Goal: Register for event/course

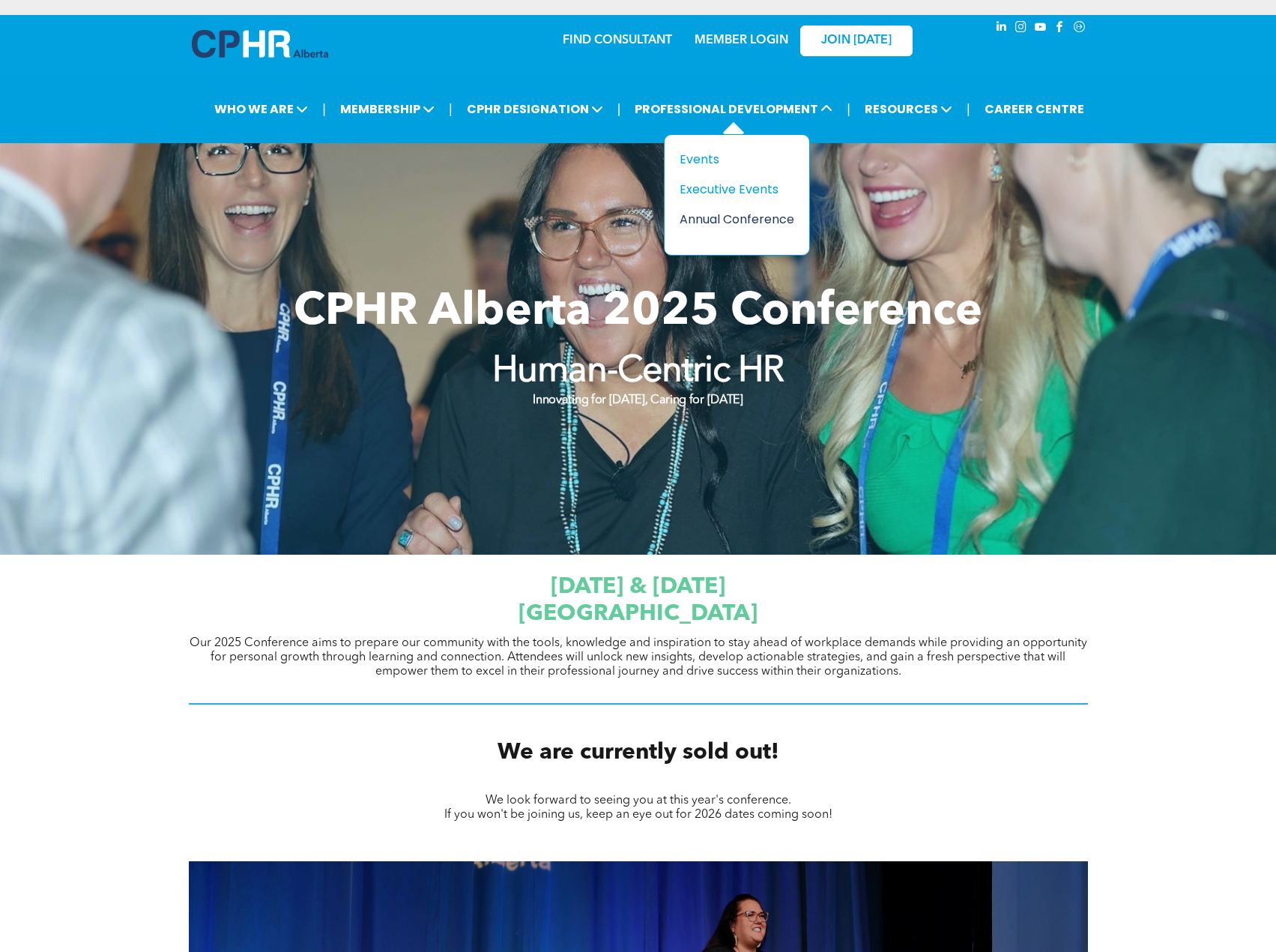
click at [734, 216] on div "Annual Conference" at bounding box center [731, 219] width 103 height 19
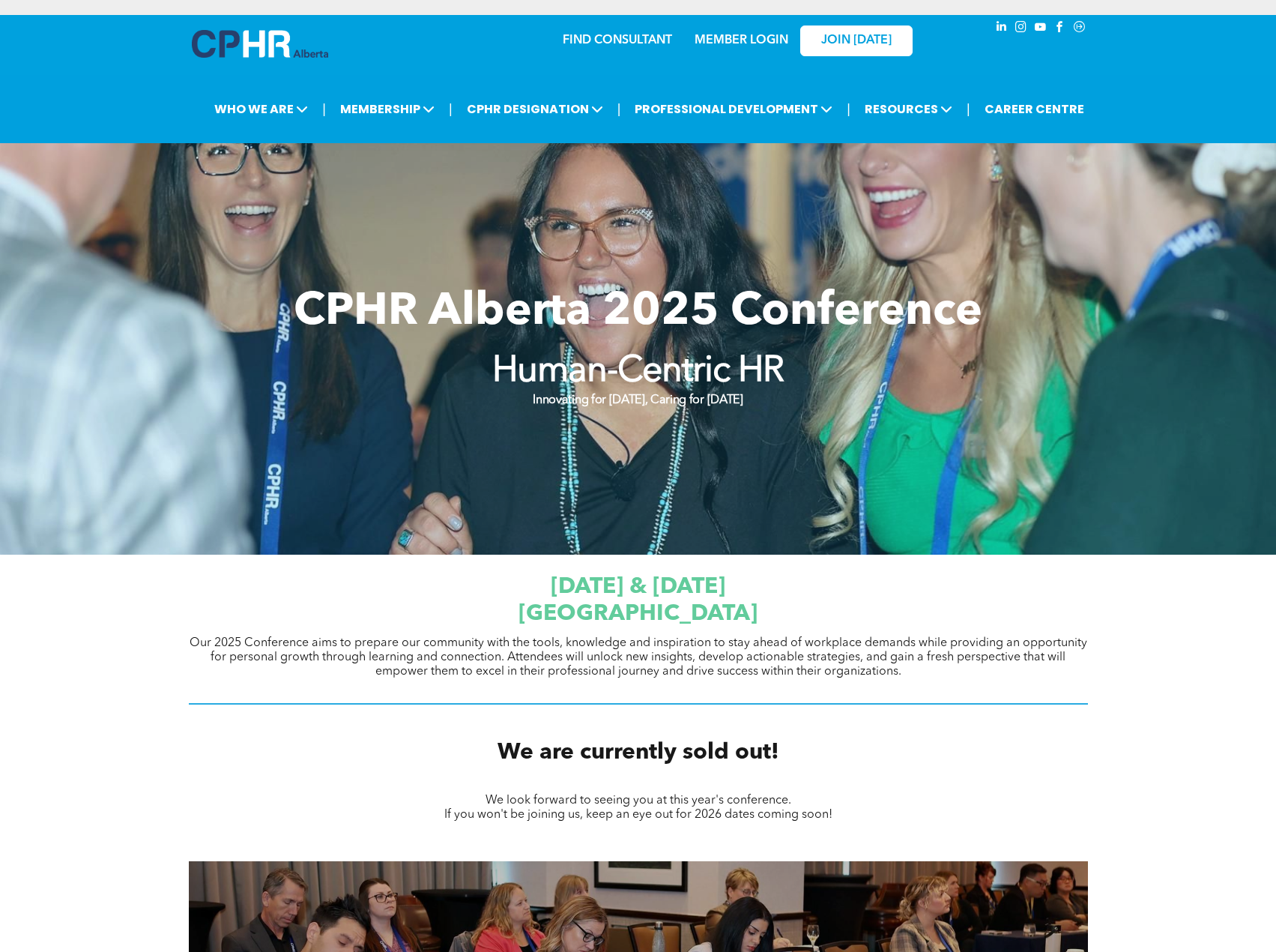
scroll to position [525, 0]
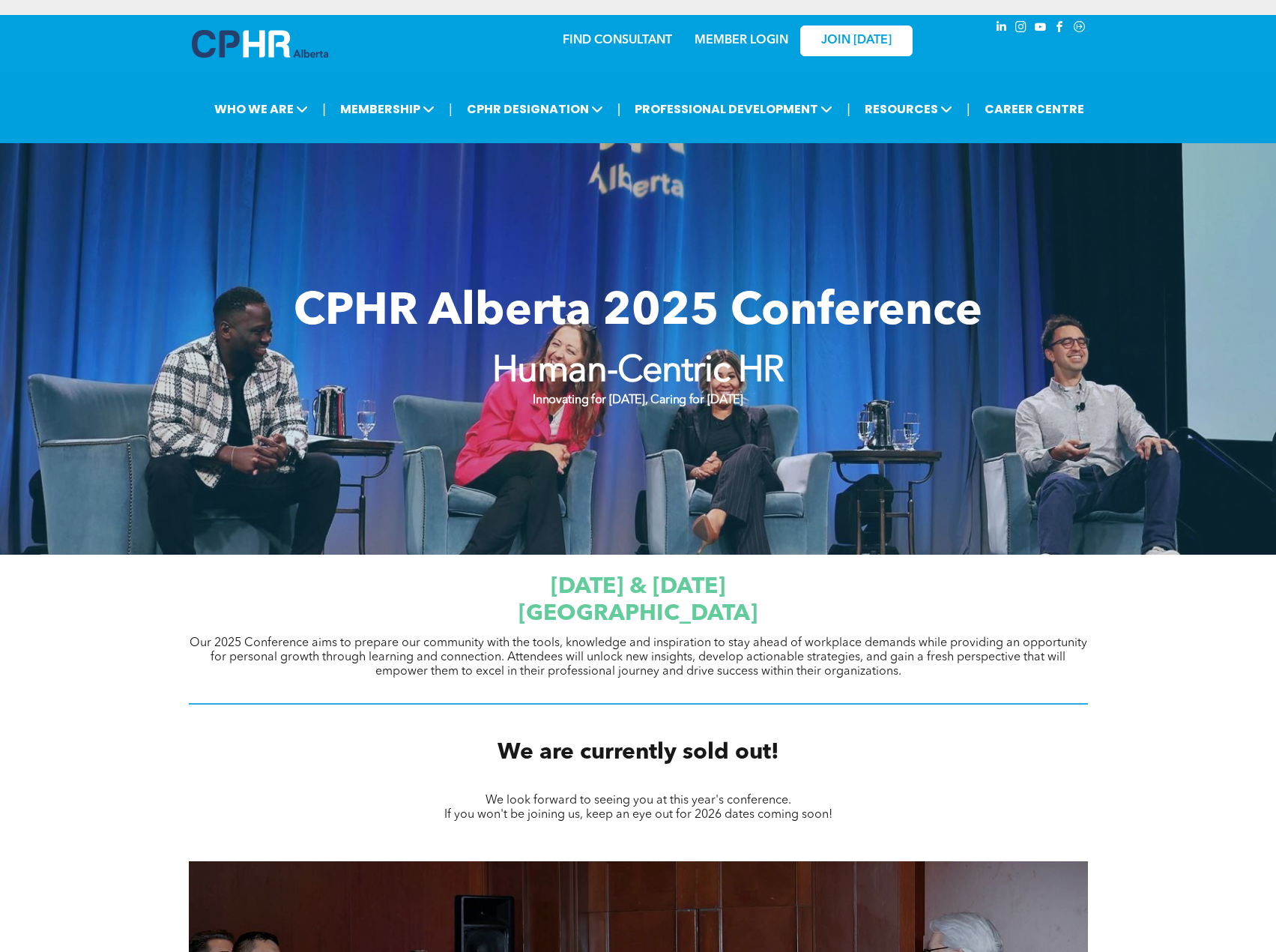
click at [642, 563] on div "[DATE] & [DATE] [GEOGRAPHIC_DATA] Our 2025 Conference aims to prepare our commu…" at bounding box center [638, 640] width 1276 height 170
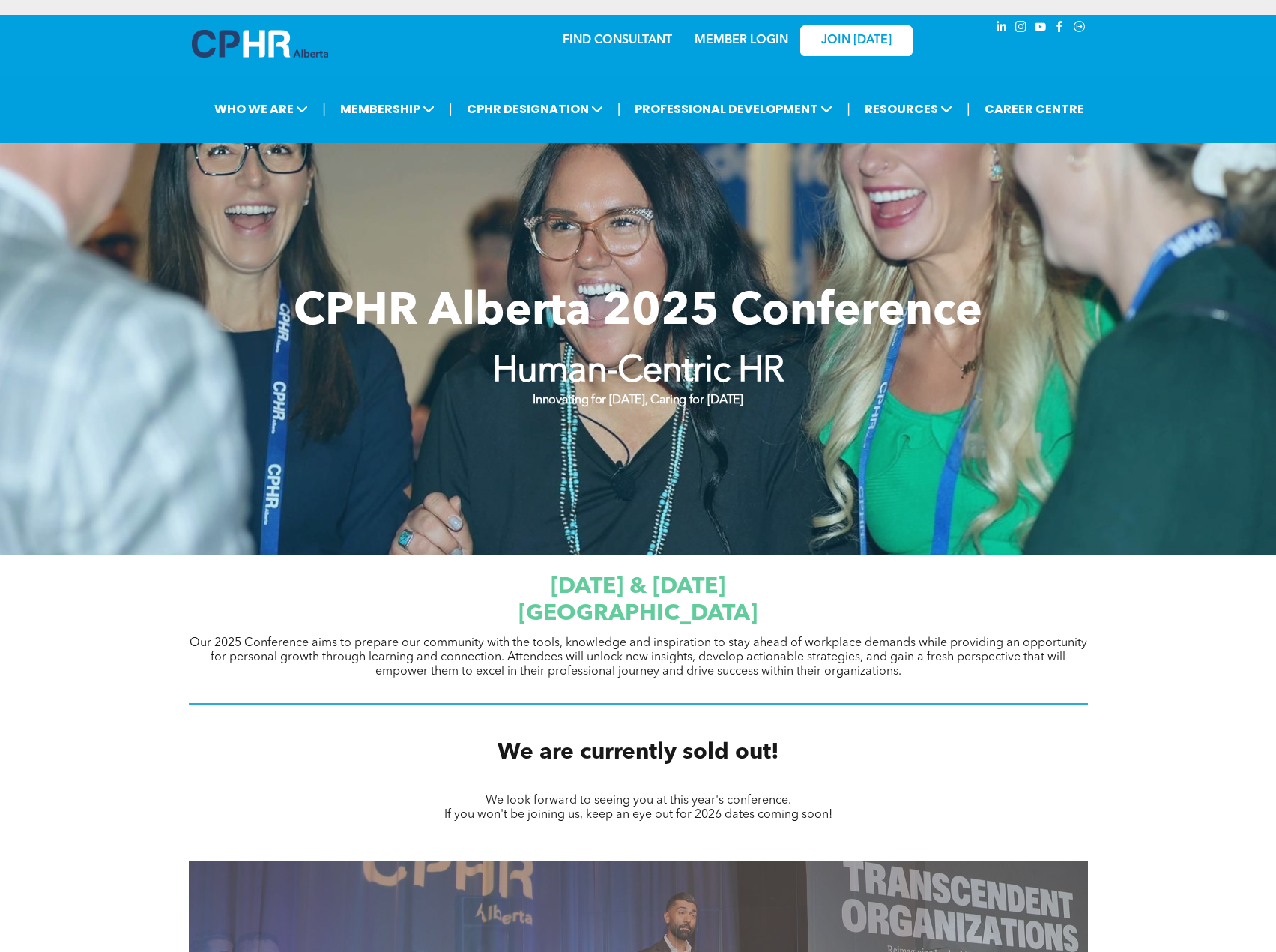
click at [543, 378] on strong "Human-Centric HR" at bounding box center [638, 372] width 292 height 36
